Goal: Information Seeking & Learning: Learn about a topic

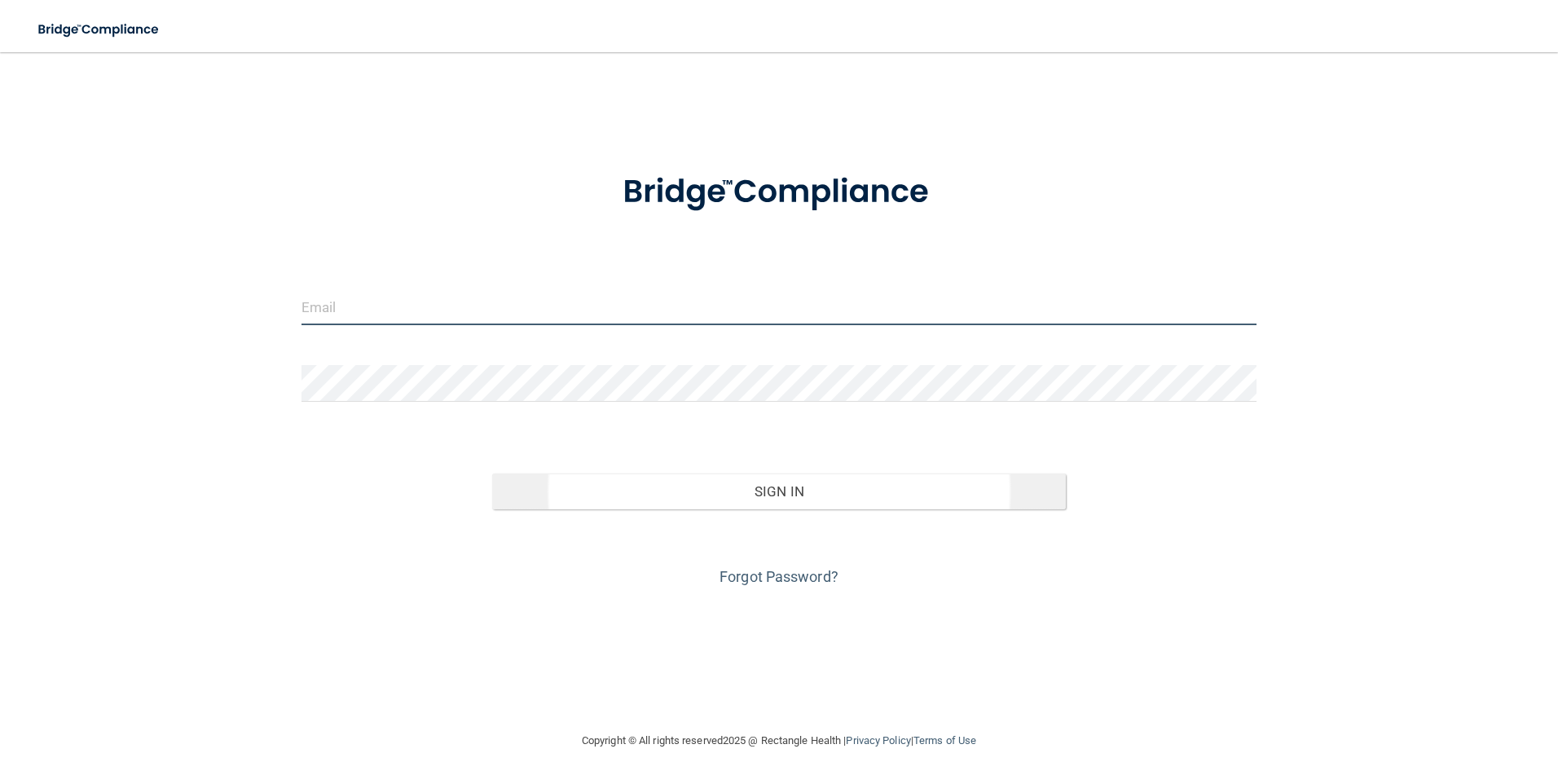
type input "[PERSON_NAME][EMAIL_ADDRESS][DOMAIN_NAME]"
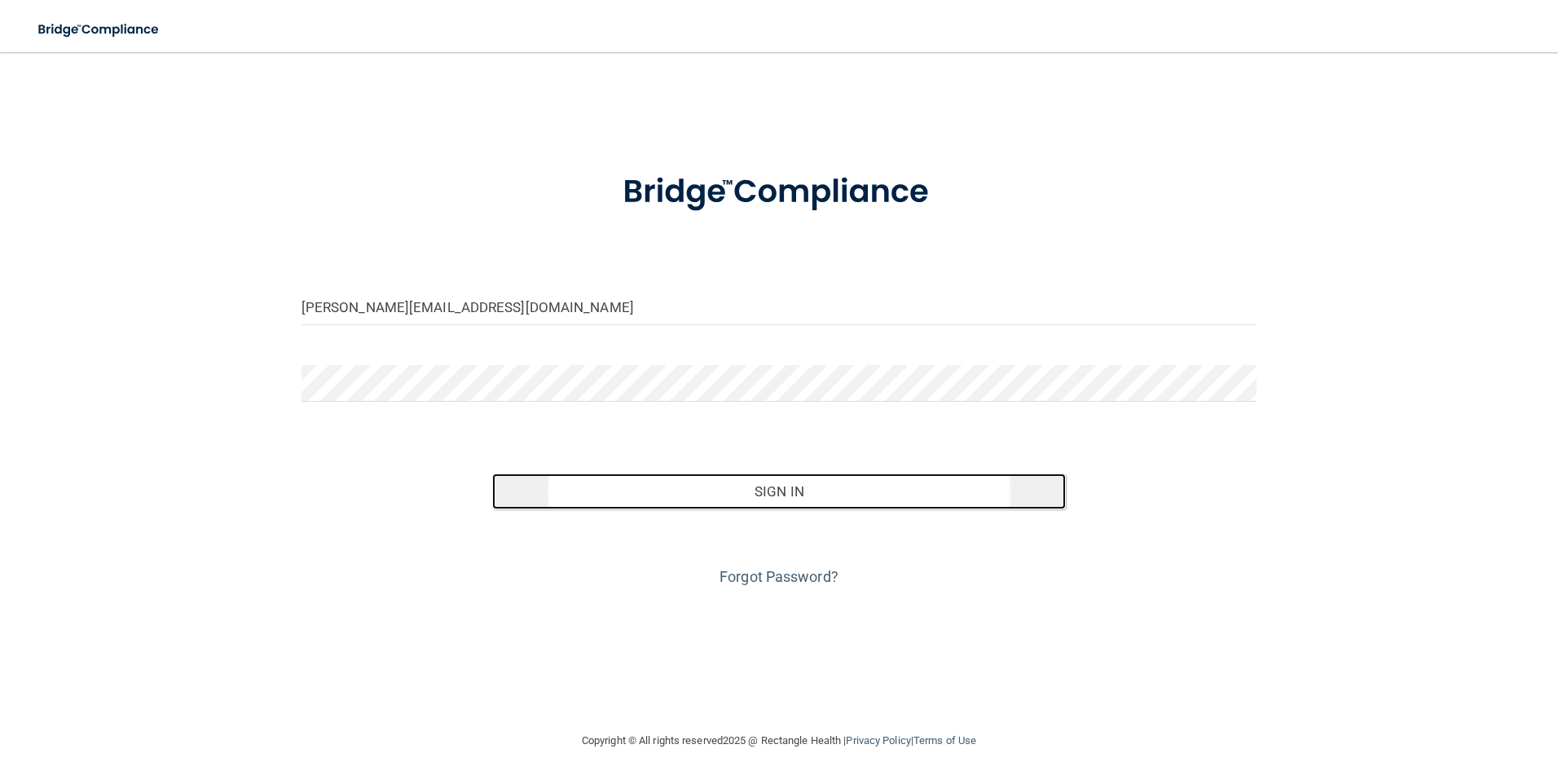
click at [755, 475] on button "Sign In" at bounding box center [779, 491] width 574 height 36
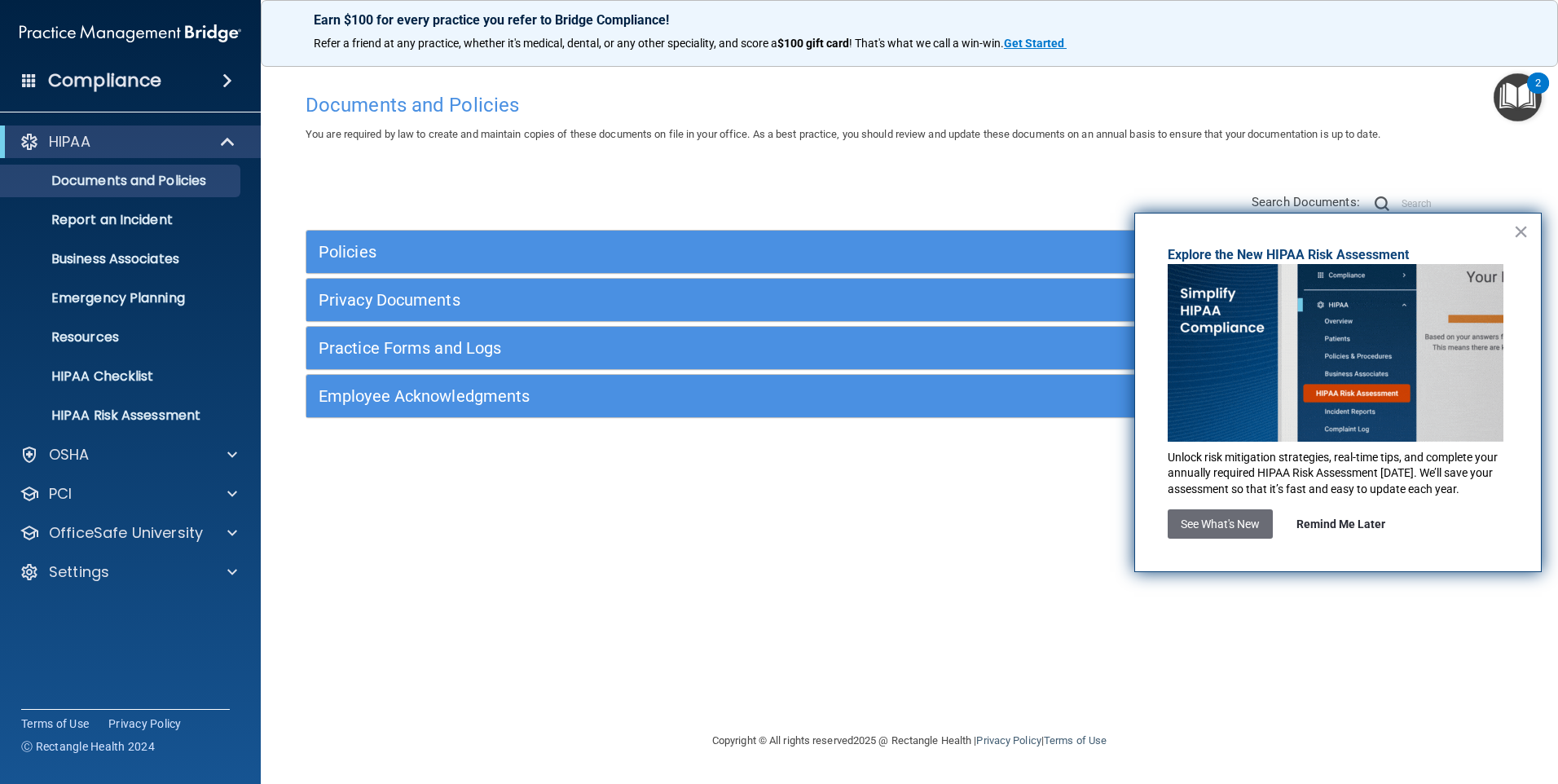
click at [1319, 518] on button "Remind Me Later" at bounding box center [1342, 524] width 115 height 30
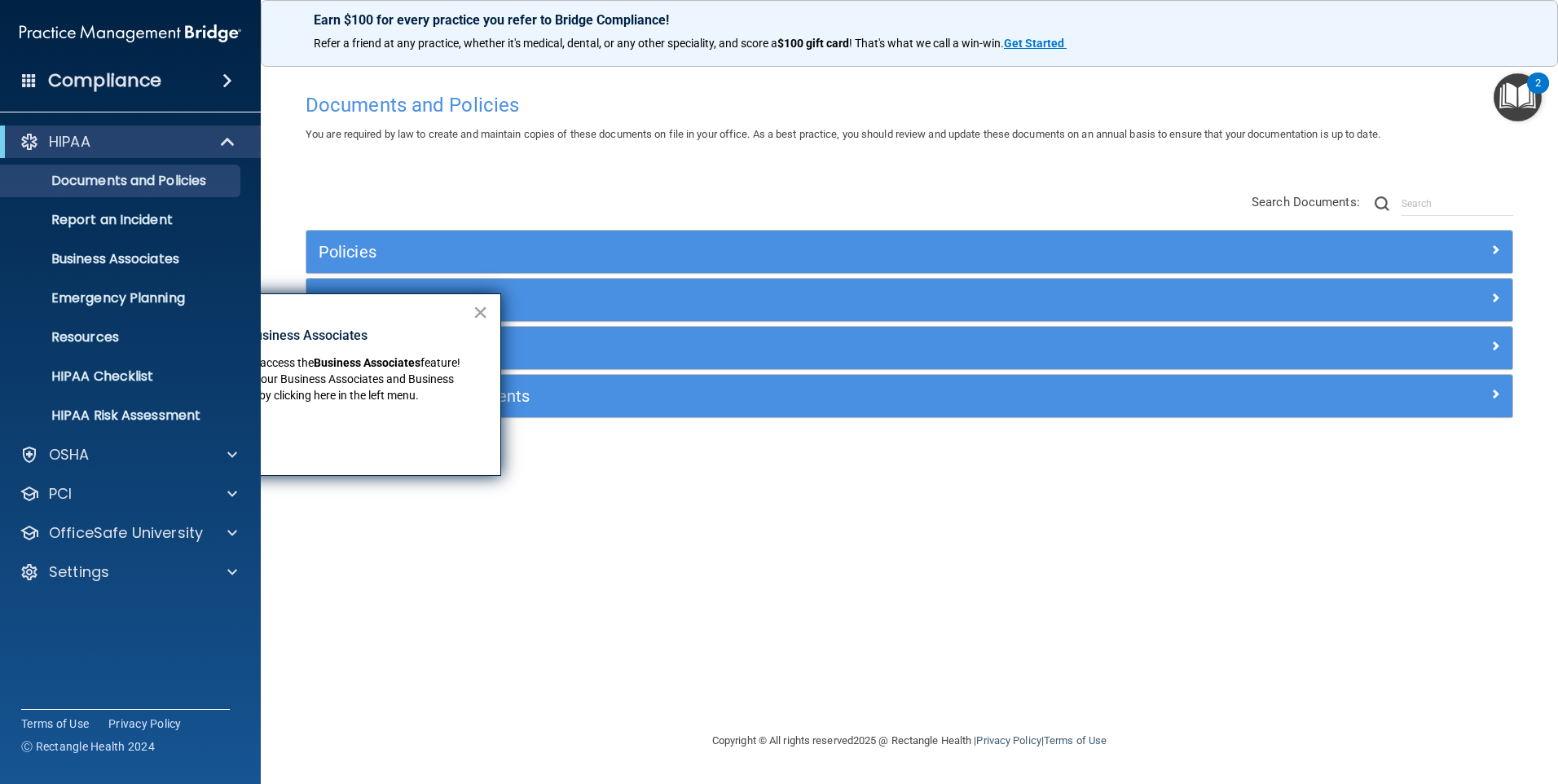
click at [143, 83] on h4 "Compliance" at bounding box center [104, 81] width 113 height 23
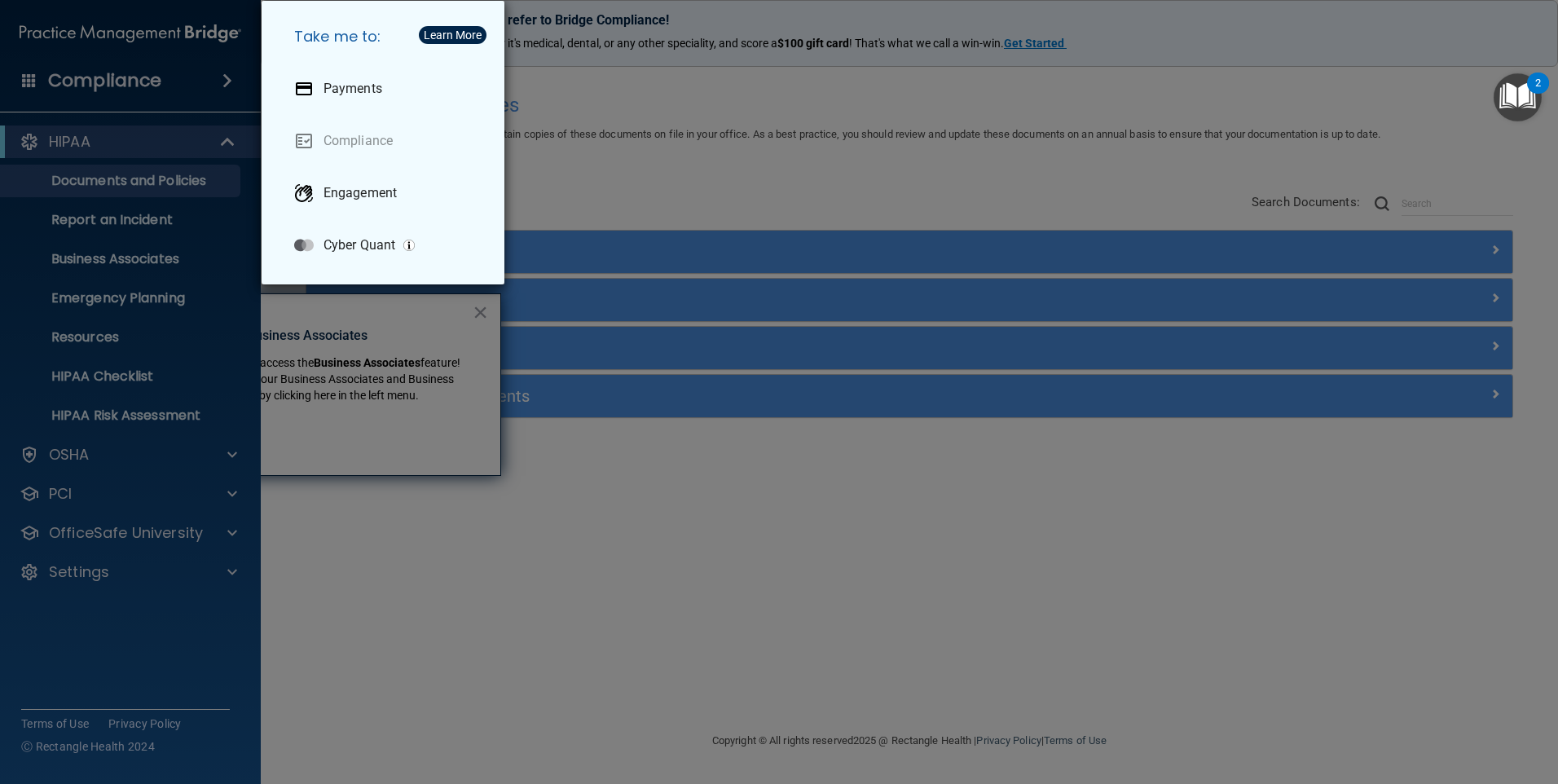
click at [178, 179] on div "Take me to: Payments Compliance Engagement Cyber Quant" at bounding box center [779, 392] width 1558 height 784
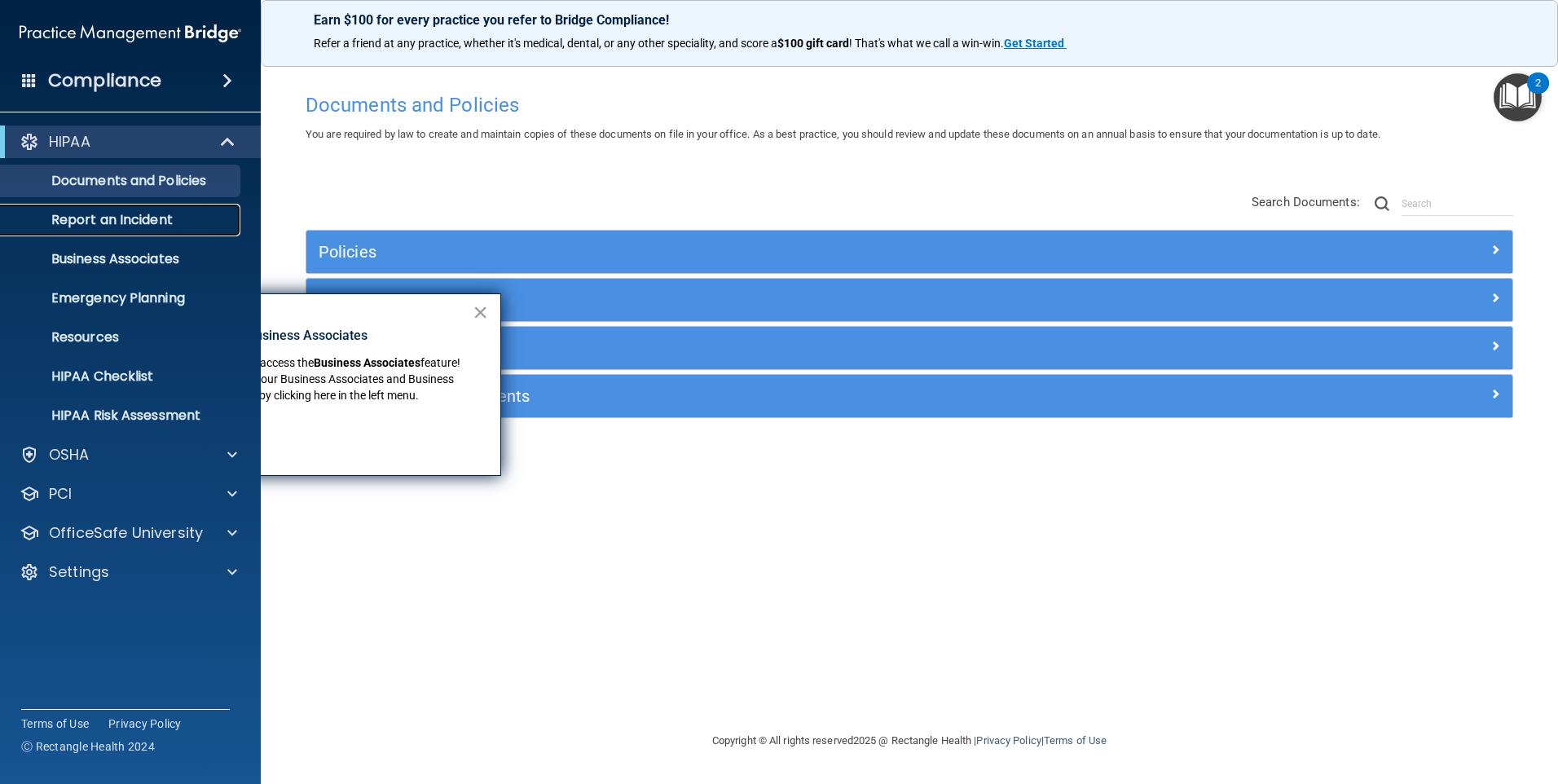
click at [162, 225] on p "Report an Incident" at bounding box center [122, 220] width 223 height 17
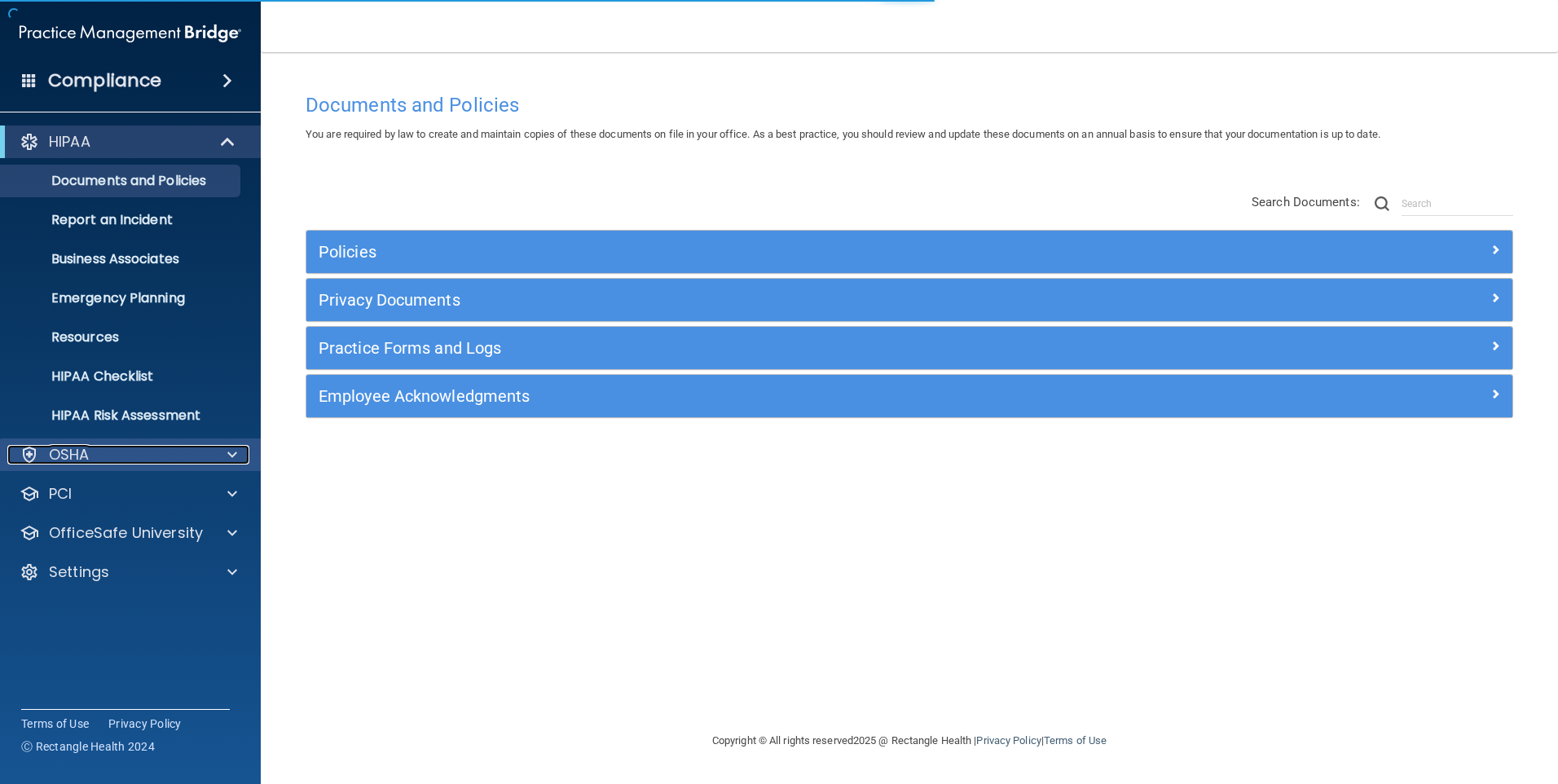
click at [98, 453] on div "OSHA" at bounding box center [108, 455] width 202 height 19
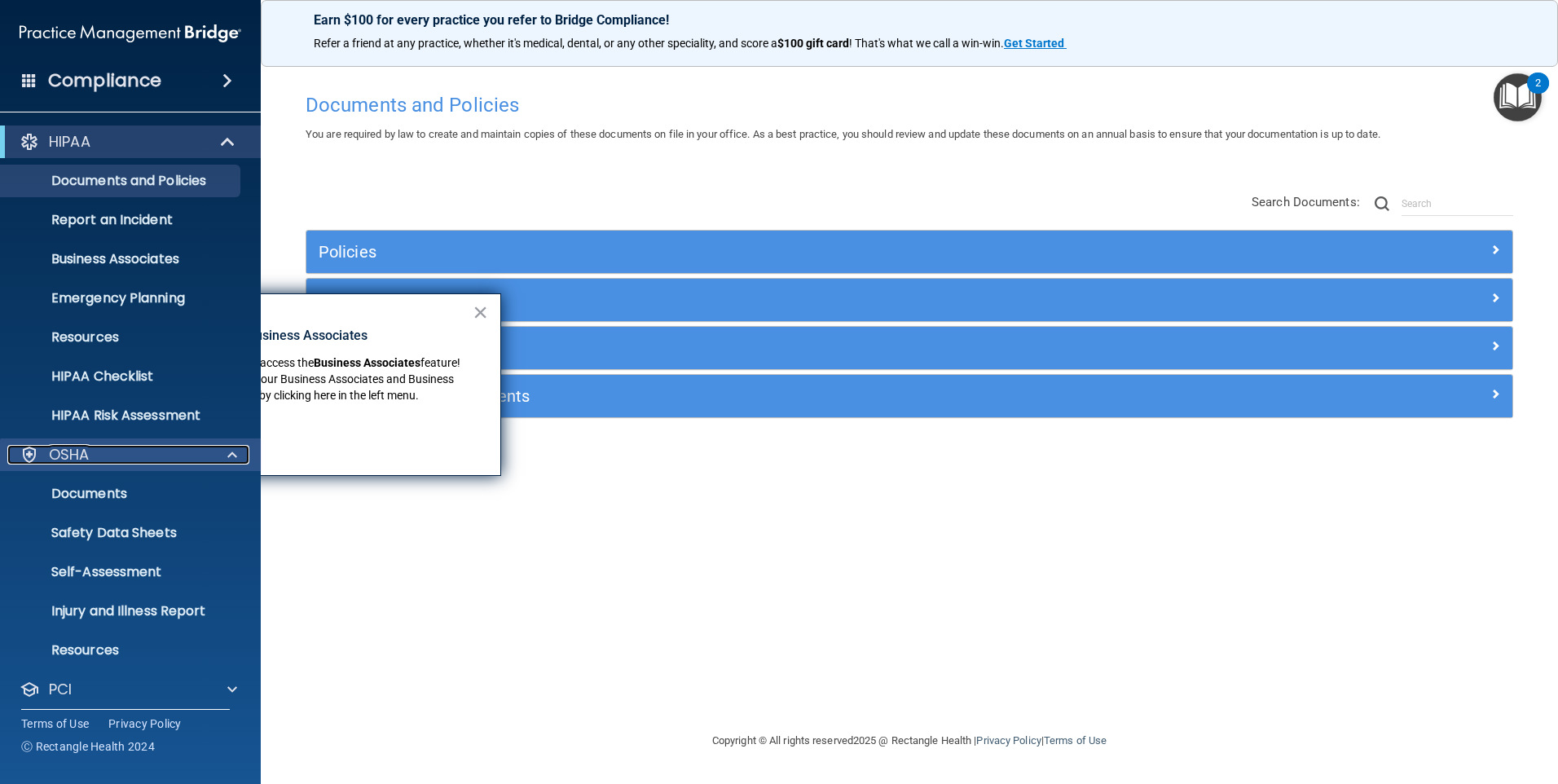
click at [93, 450] on div "OSHA" at bounding box center [108, 455] width 202 height 19
click at [173, 147] on div "HIPAA" at bounding box center [108, 142] width 202 height 19
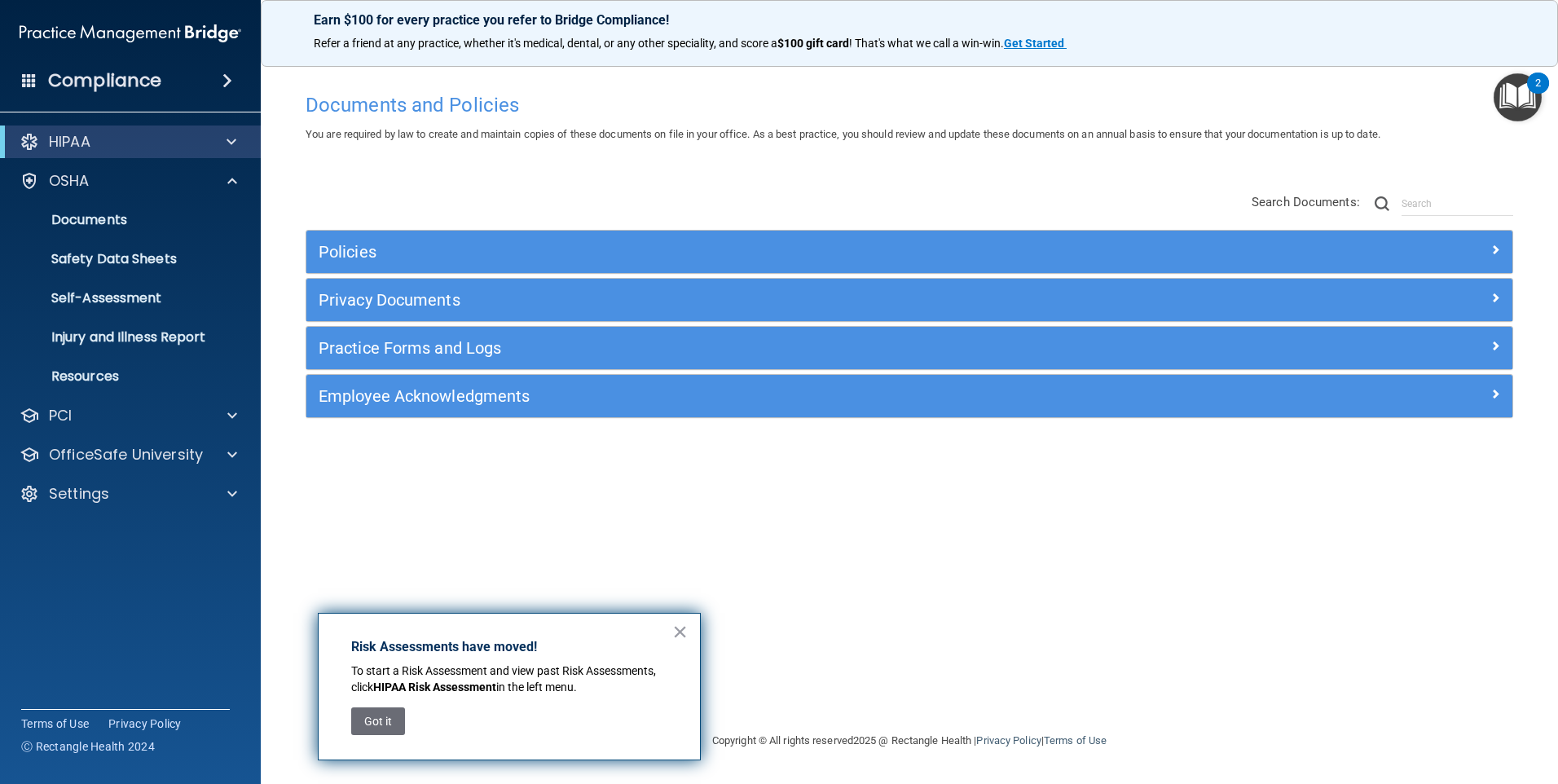
click at [790, 171] on div "Documents and Policies You are required by law to create and maintain copies of…" at bounding box center [909, 407] width 1232 height 646
click at [97, 183] on div "OSHA" at bounding box center [108, 181] width 202 height 19
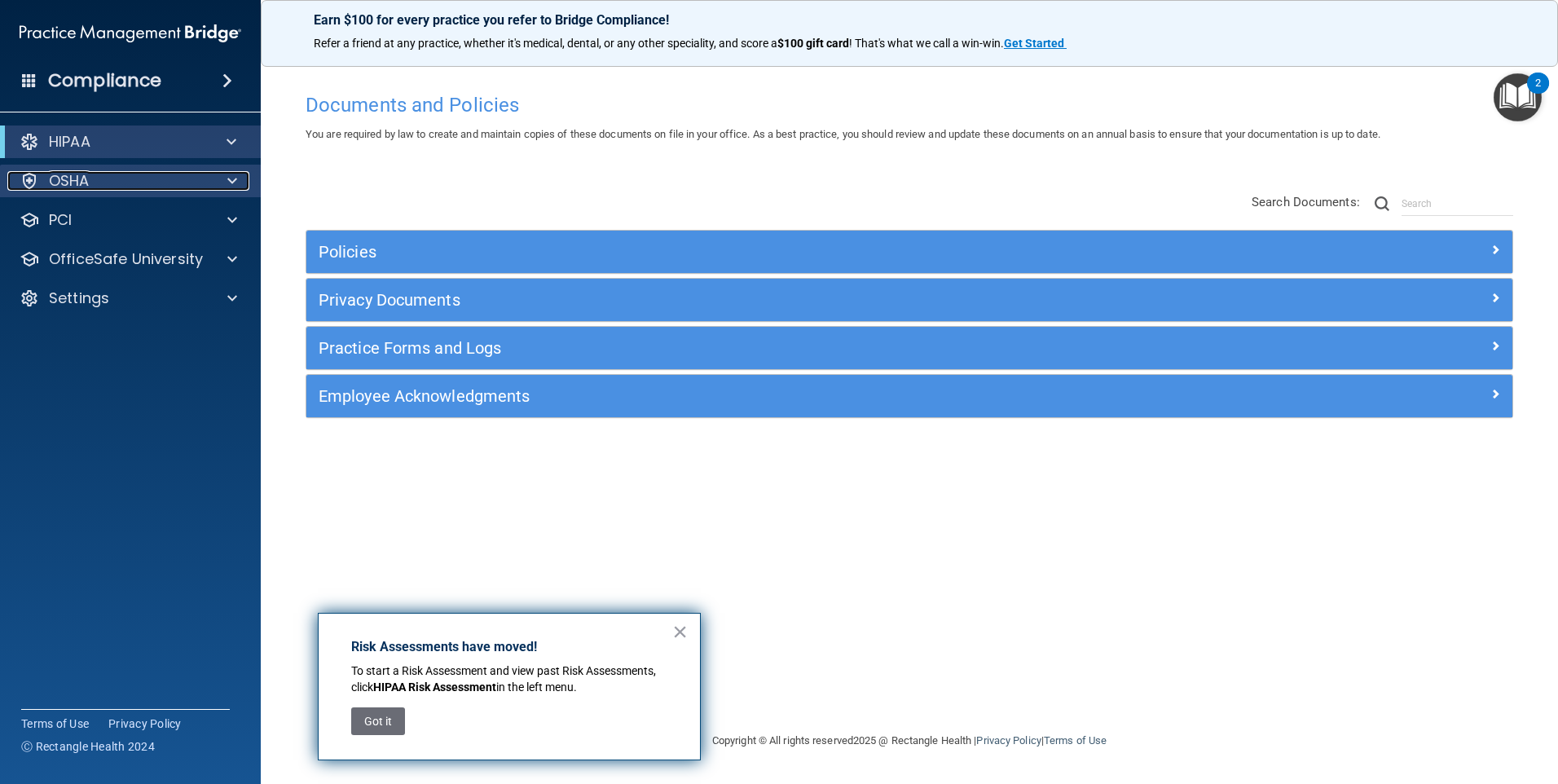
click at [97, 183] on div "OSHA" at bounding box center [108, 181] width 202 height 19
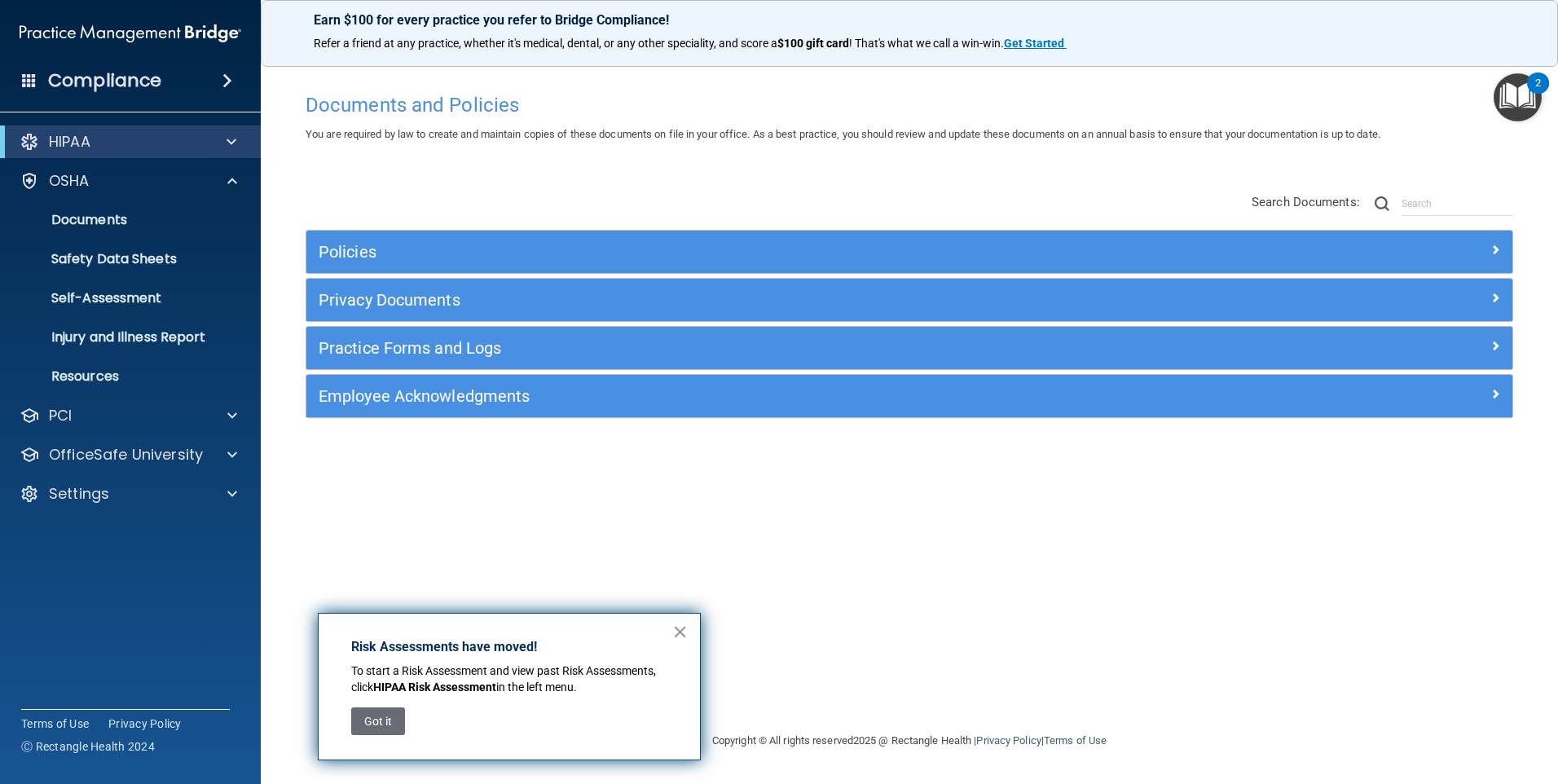
click at [232, 81] on span at bounding box center [227, 81] width 10 height 19
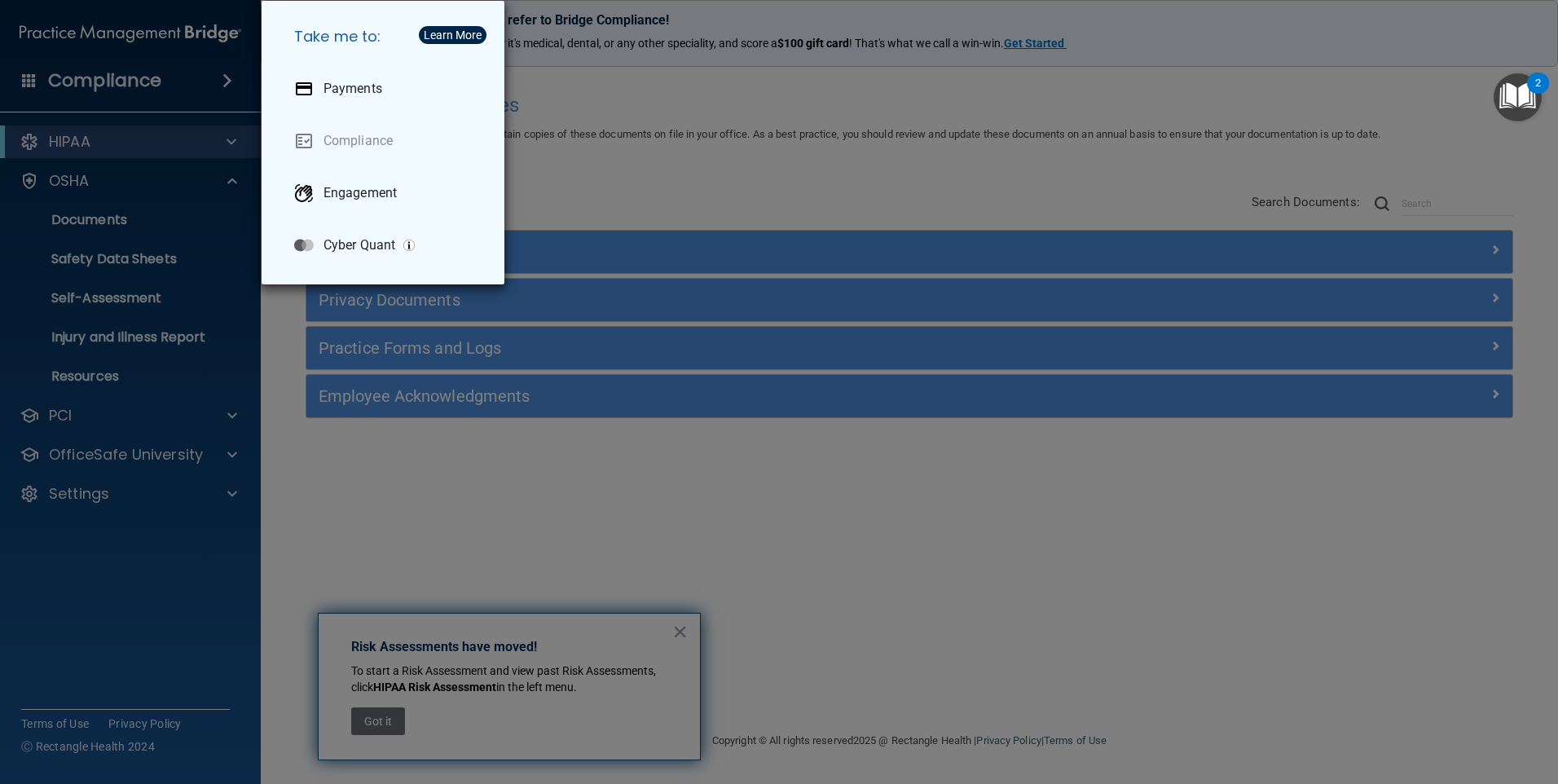
click at [99, 184] on div "Take me to: Payments Compliance Engagement Cyber Quant" at bounding box center [779, 392] width 1558 height 784
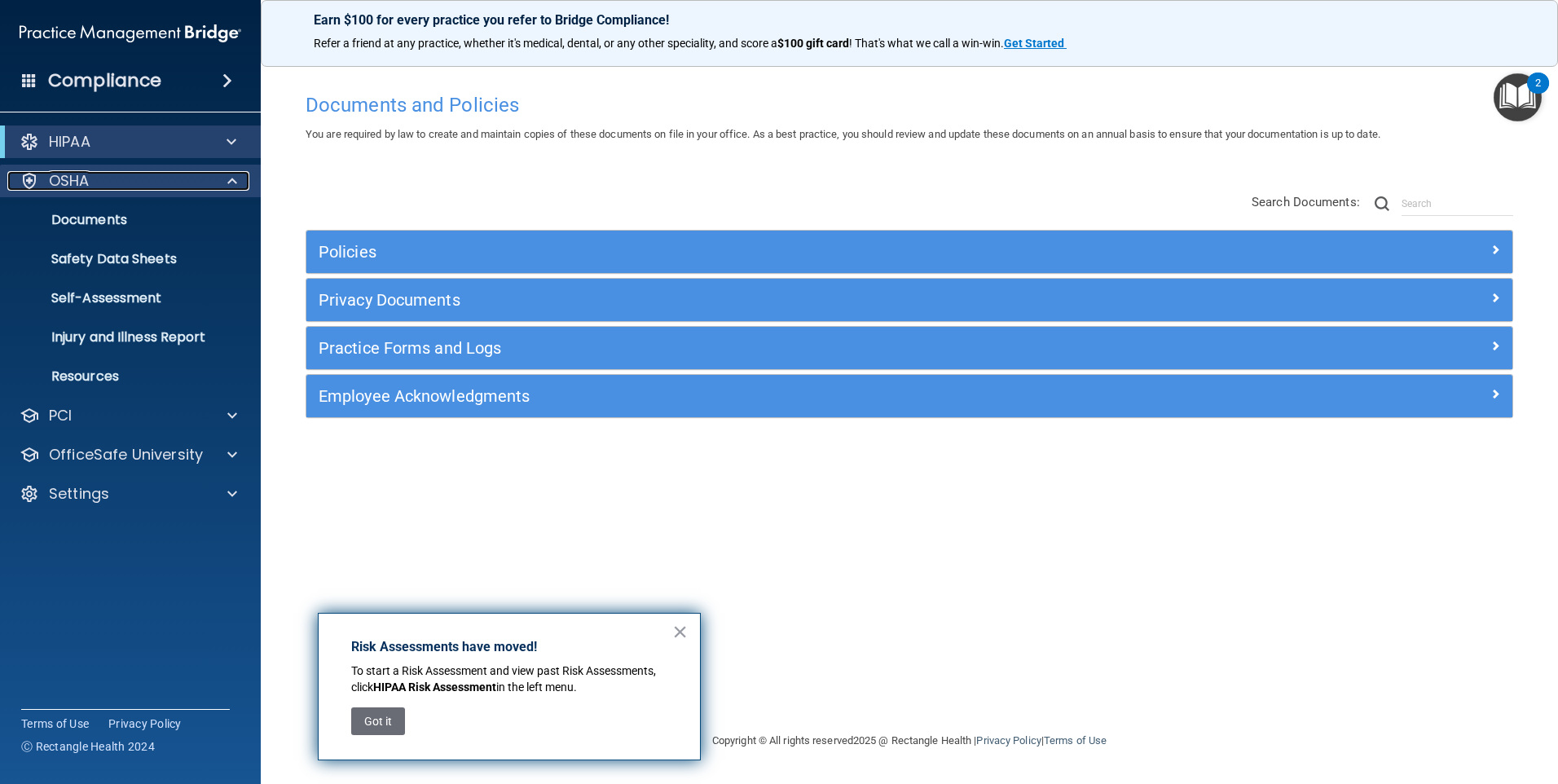
click at [27, 175] on div at bounding box center [29, 181] width 19 height 19
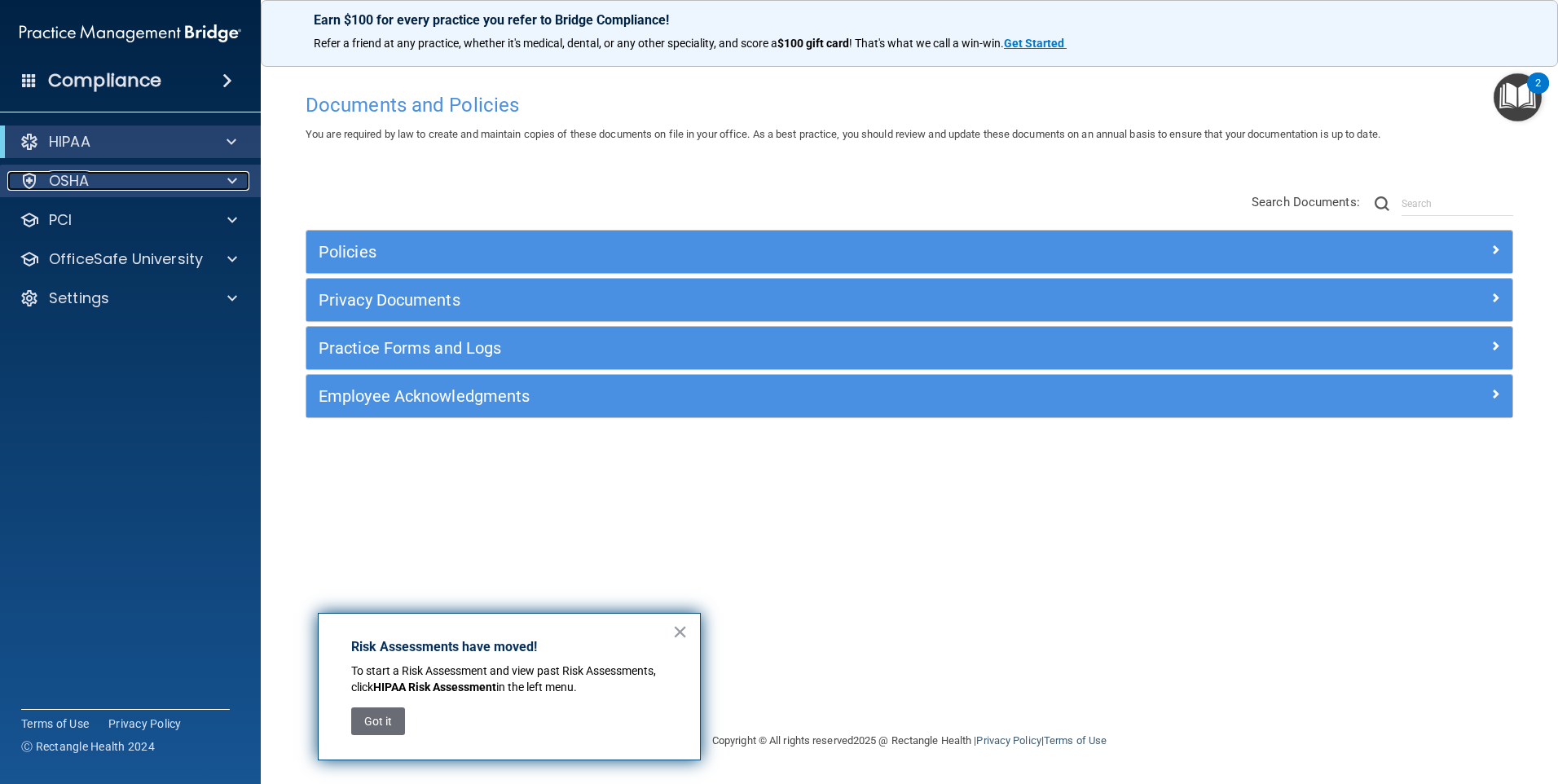
click at [30, 171] on div at bounding box center [29, 181] width 19 height 19
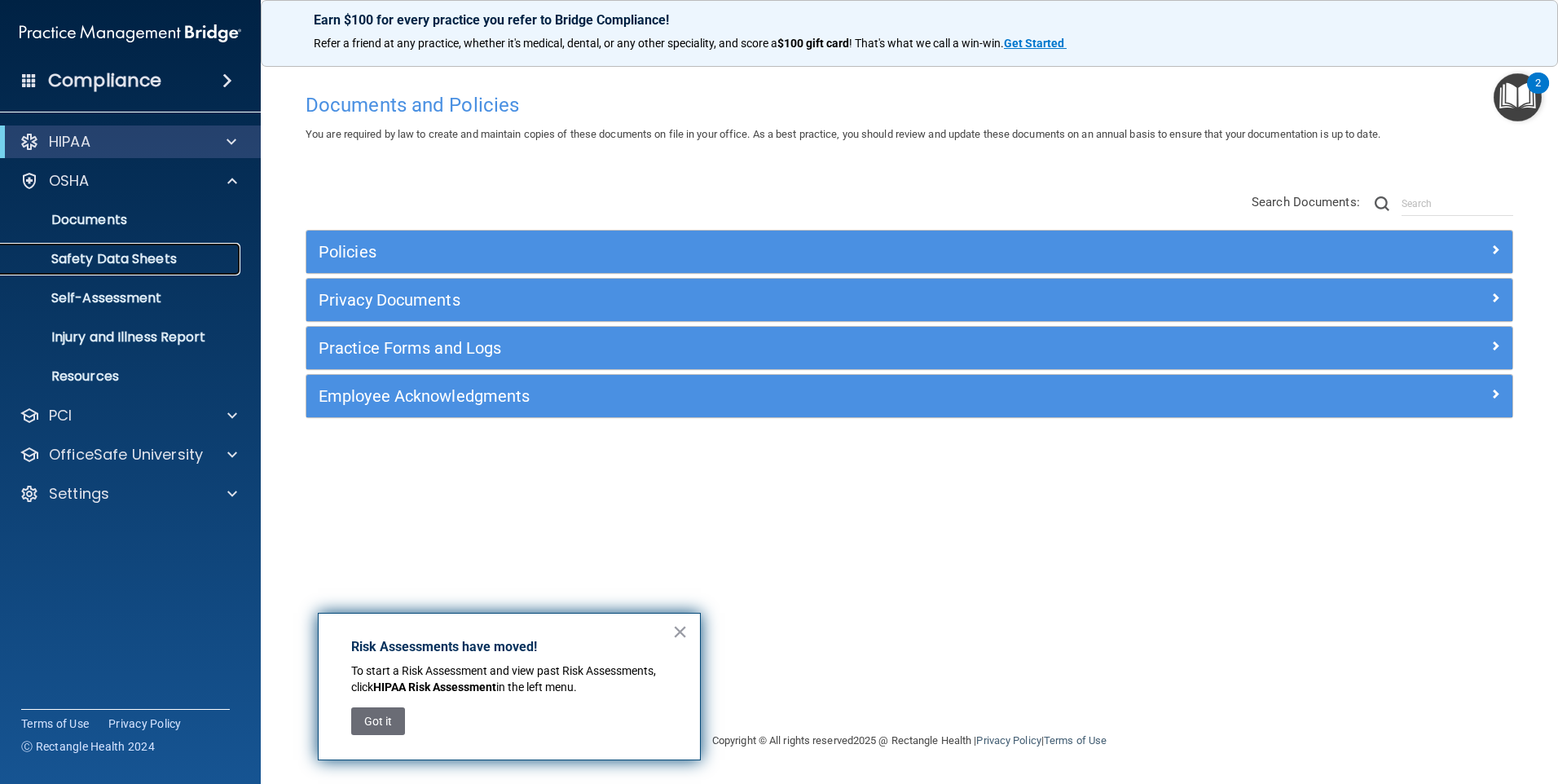
click at [117, 256] on p "Safety Data Sheets" at bounding box center [122, 259] width 223 height 17
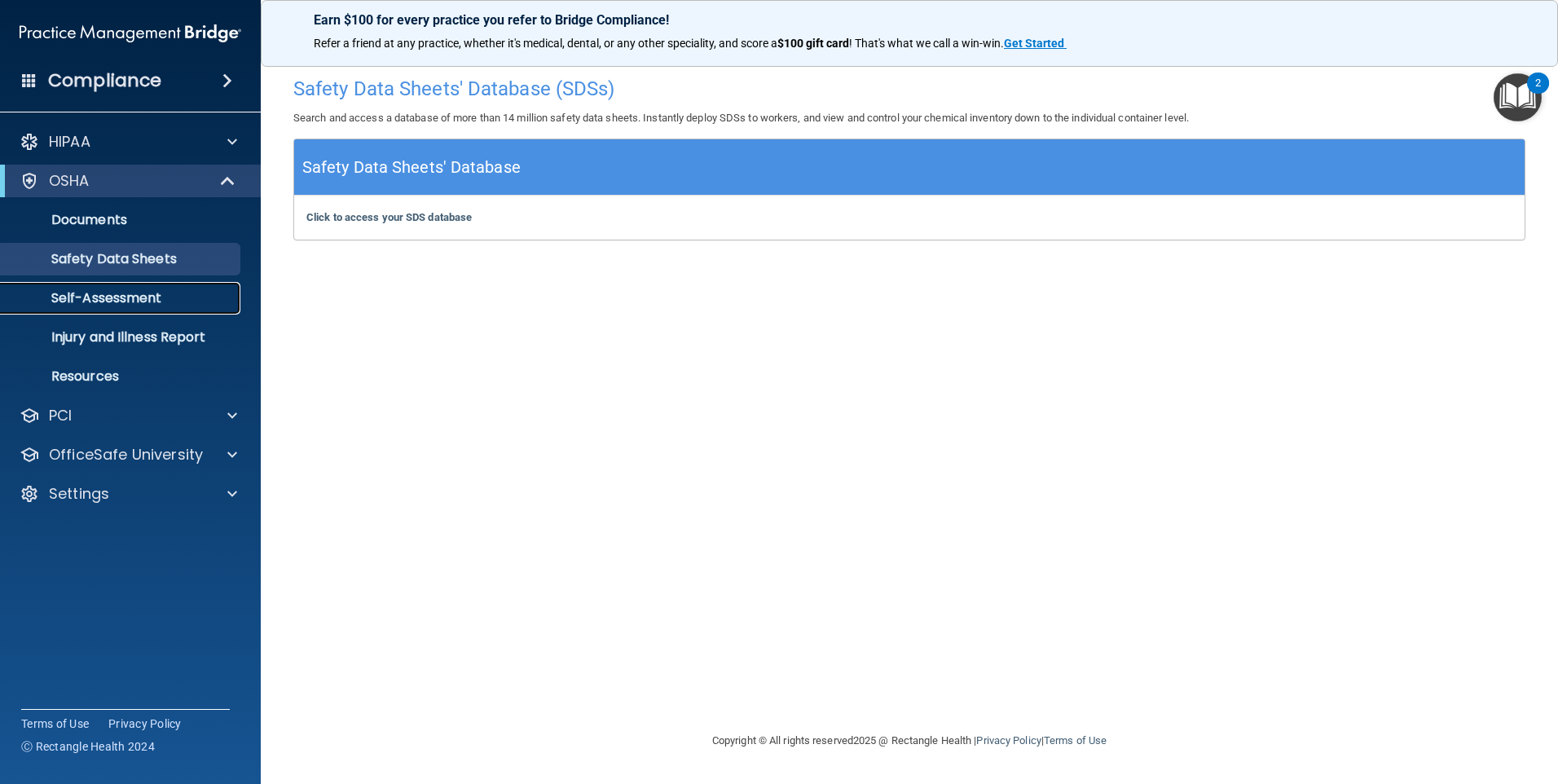
click at [112, 298] on p "Self-Assessment" at bounding box center [122, 298] width 223 height 17
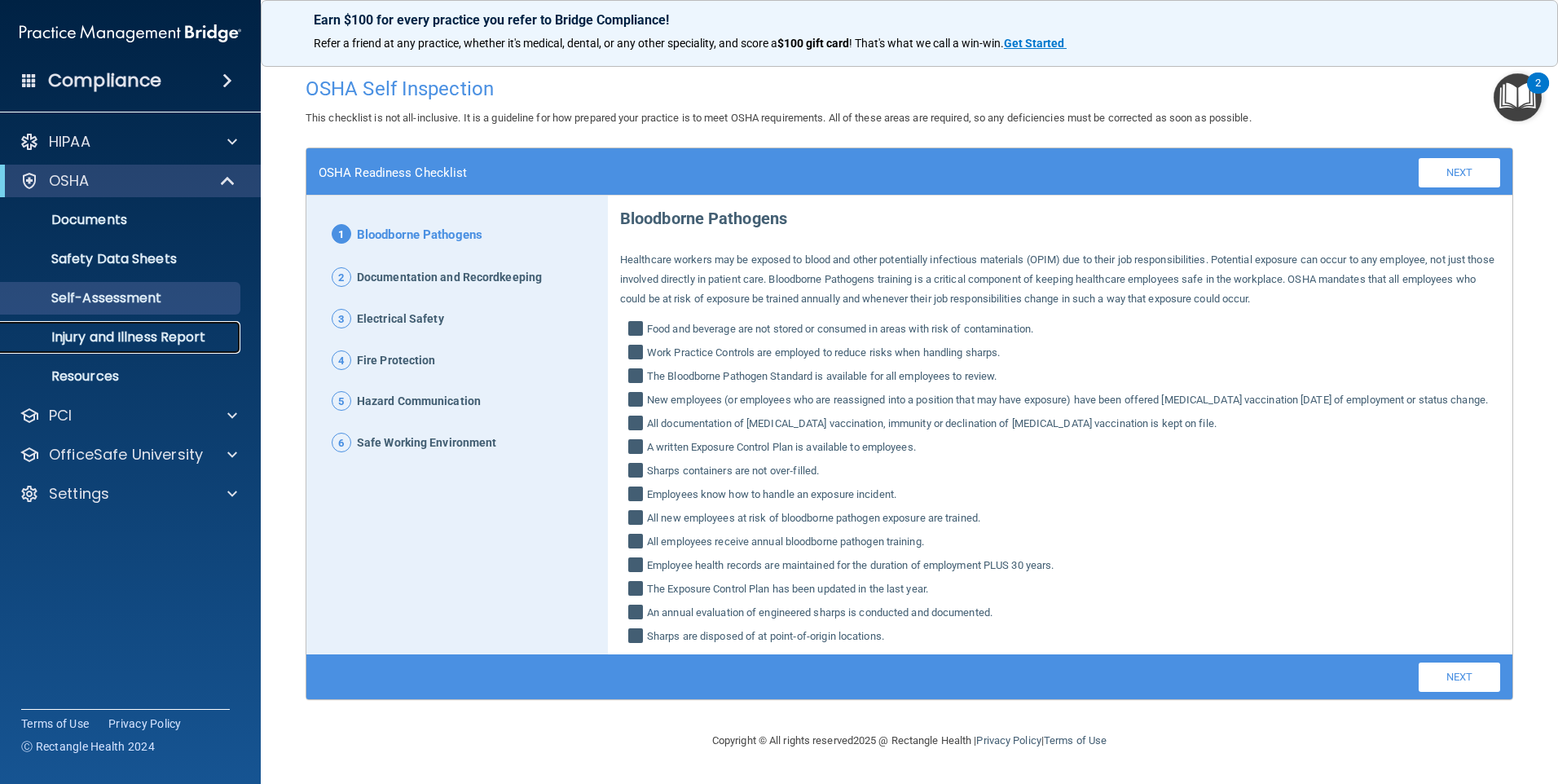
click at [124, 340] on p "Injury and Illness Report" at bounding box center [122, 337] width 223 height 17
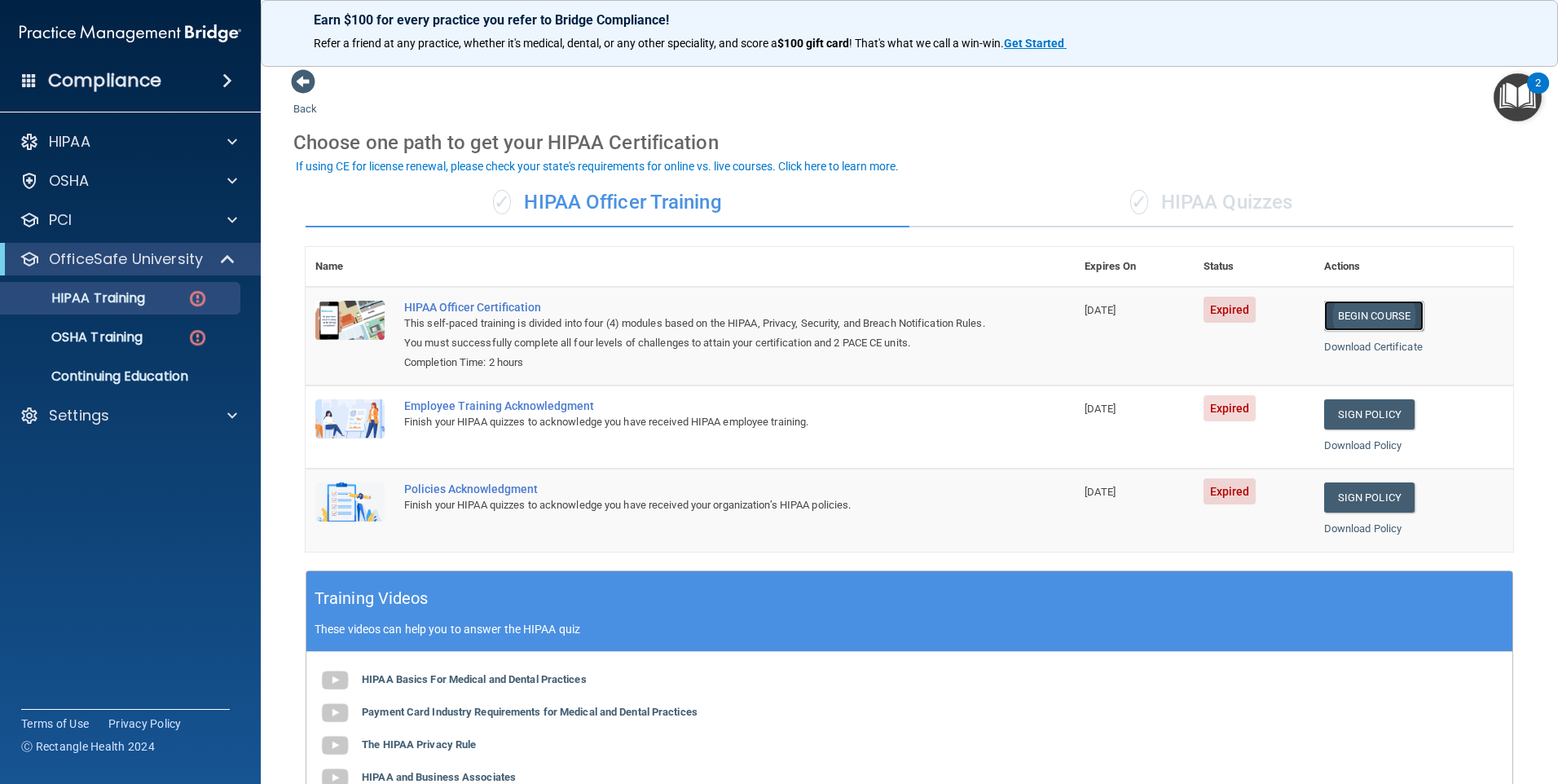
click at [1341, 311] on link "Begin Course" at bounding box center [1374, 316] width 99 height 30
